Goal: Information Seeking & Learning: Learn about a topic

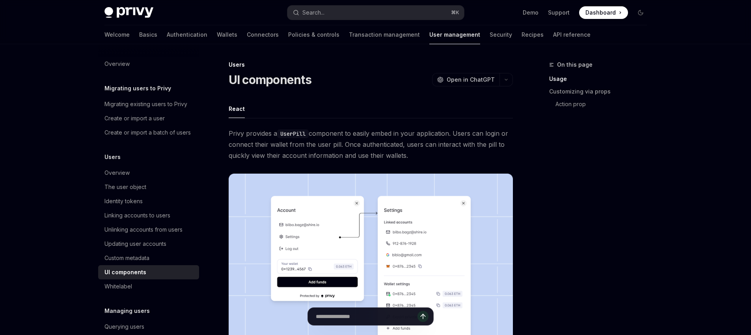
scroll to position [103, 0]
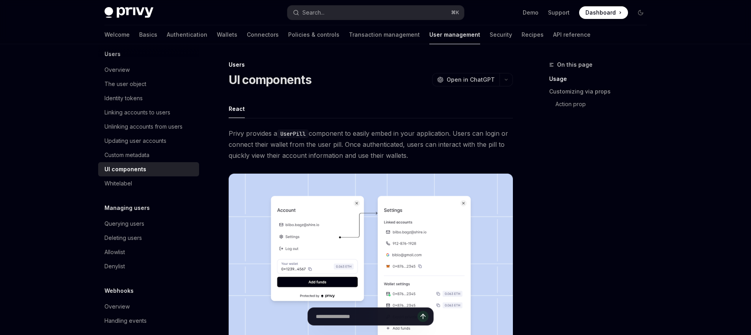
click at [510, 79] on button "button" at bounding box center [505, 79] width 13 height 13
click at [465, 133] on div "Copy page" at bounding box center [461, 134] width 77 height 8
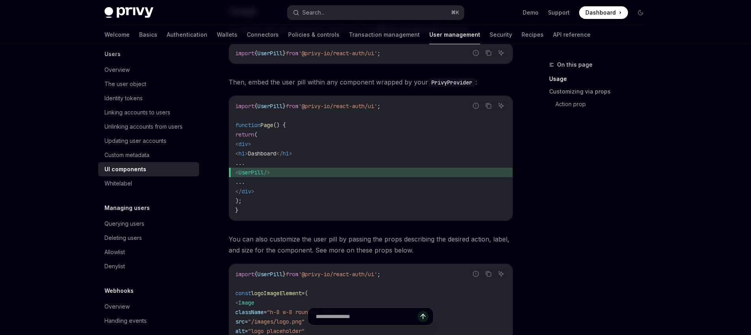
scroll to position [556, 0]
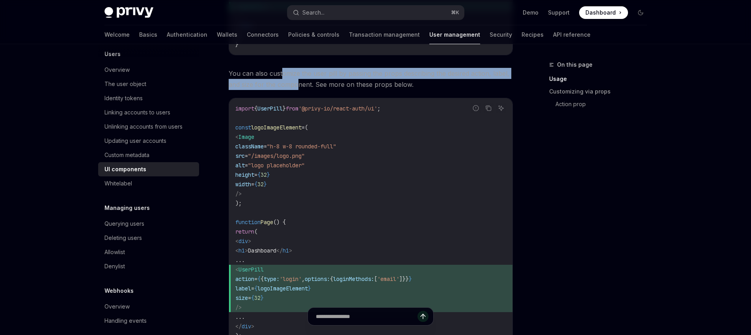
drag, startPoint x: 281, startPoint y: 69, endPoint x: 298, endPoint y: 89, distance: 26.1
click at [298, 89] on span "You can also customize the user pill by passing the props describing the desire…" at bounding box center [371, 79] width 284 height 22
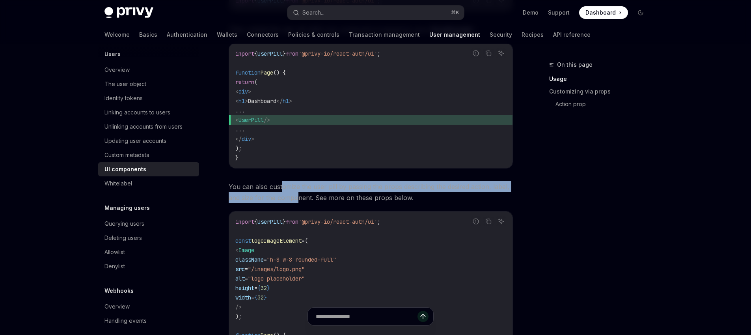
scroll to position [389, 0]
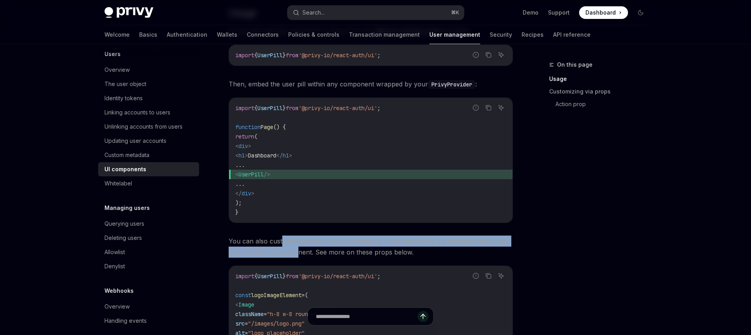
drag, startPoint x: 285, startPoint y: 80, endPoint x: 319, endPoint y: 176, distance: 101.7
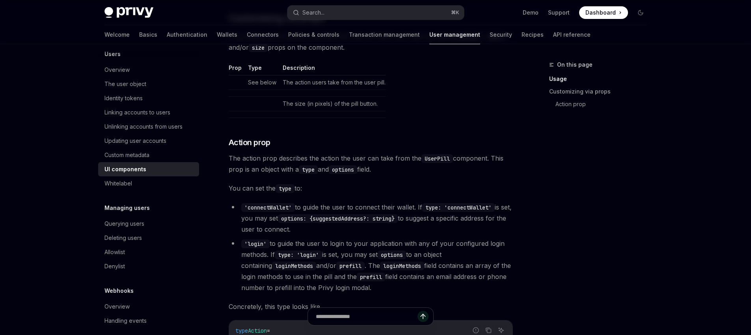
scroll to position [1431, 0]
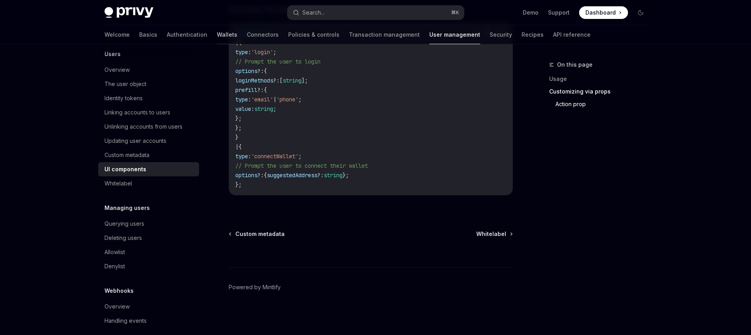
click at [217, 36] on link "Wallets" at bounding box center [227, 34] width 20 height 19
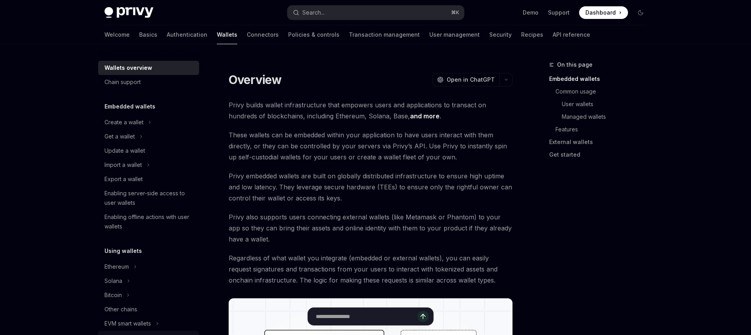
scroll to position [156, 0]
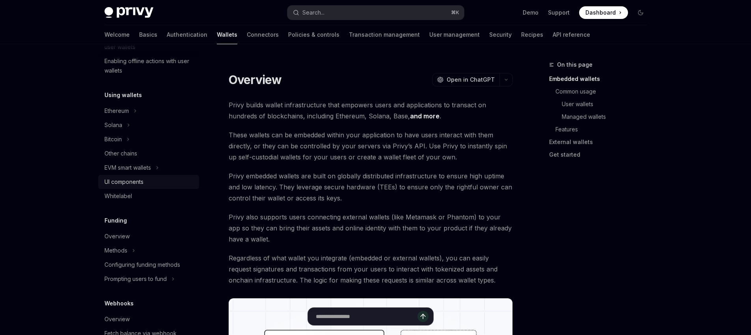
click at [133, 184] on div "UI components" at bounding box center [123, 181] width 39 height 9
type textarea "*"
